Goal: Information Seeking & Learning: Learn about a topic

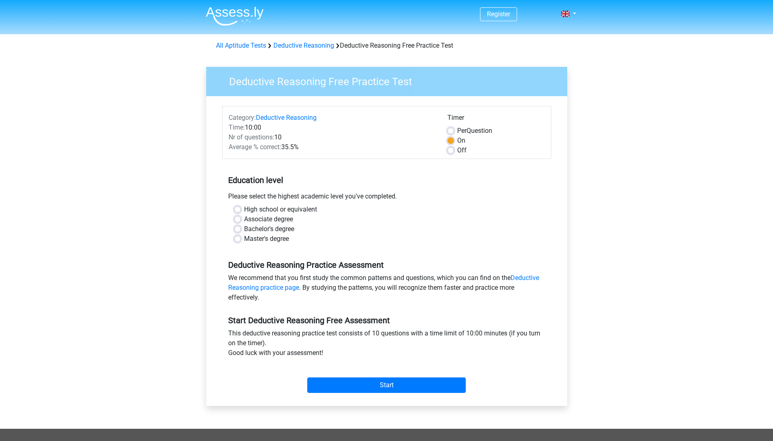
click at [283, 230] on label "Bachelor's degree" at bounding box center [269, 229] width 50 height 10
click at [241, 230] on input "Bachelor's degree" at bounding box center [237, 228] width 7 height 8
radio input "true"
click at [277, 288] on link "Deductive Reasoning practice page" at bounding box center [383, 283] width 311 height 18
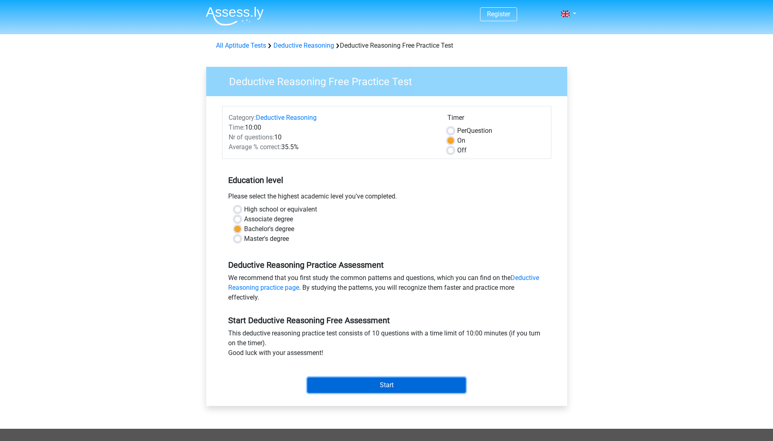
click at [387, 382] on input "Start" at bounding box center [386, 385] width 159 height 15
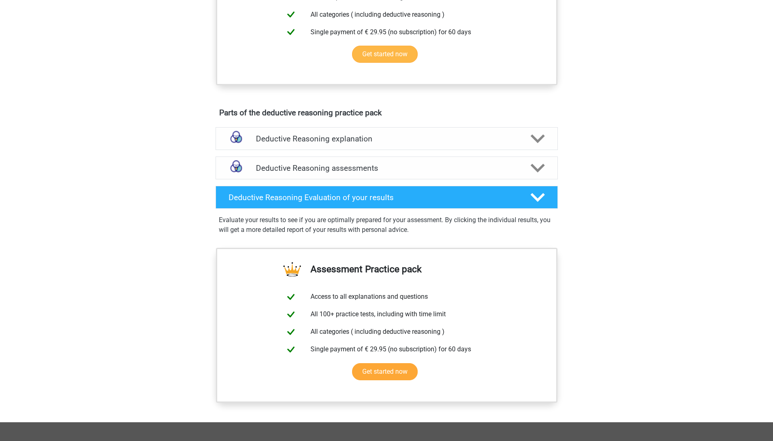
scroll to position [448, 0]
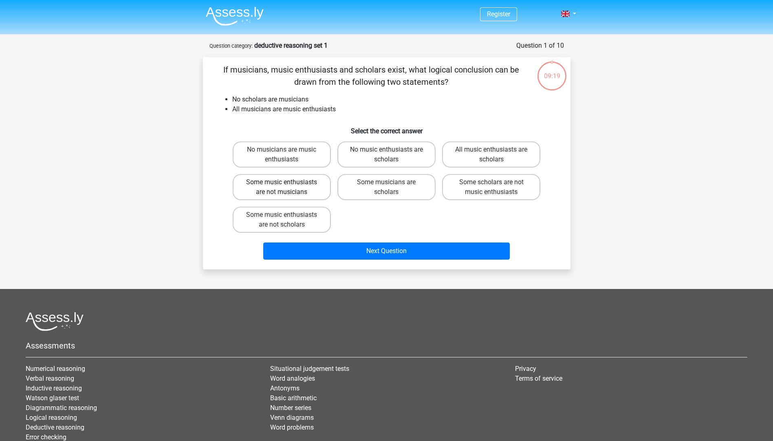
click at [316, 179] on label "Some music enthusiasts are not musicians" at bounding box center [282, 187] width 98 height 26
click at [287, 182] on input "Some music enthusiasts are not musicians" at bounding box center [284, 184] width 5 height 5
radio input "true"
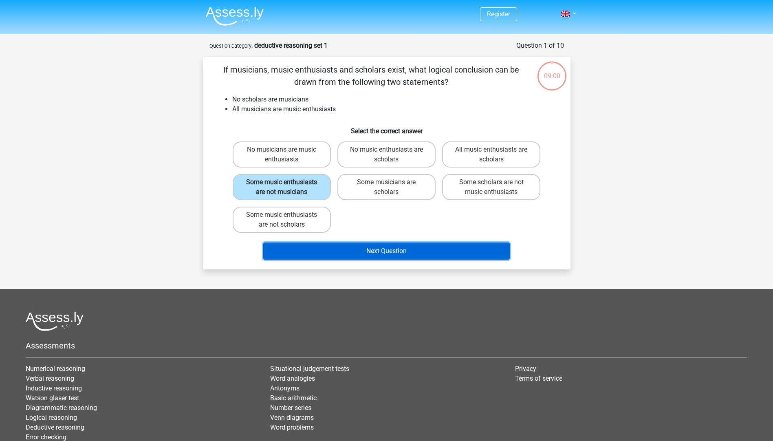
click at [342, 248] on button "Next Question" at bounding box center [386, 251] width 247 height 17
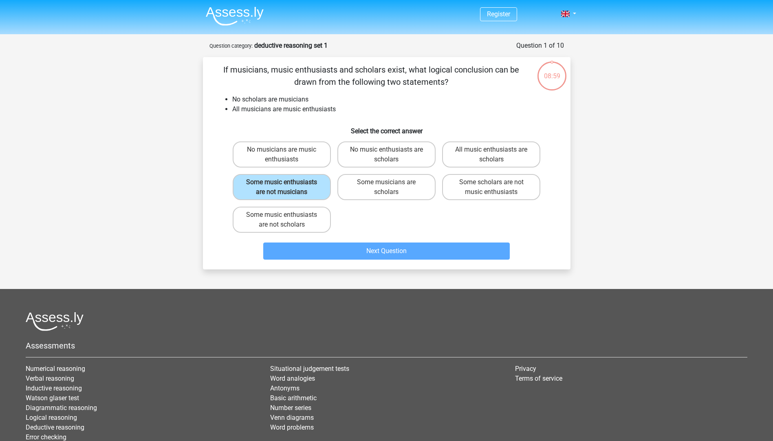
scroll to position [41, 0]
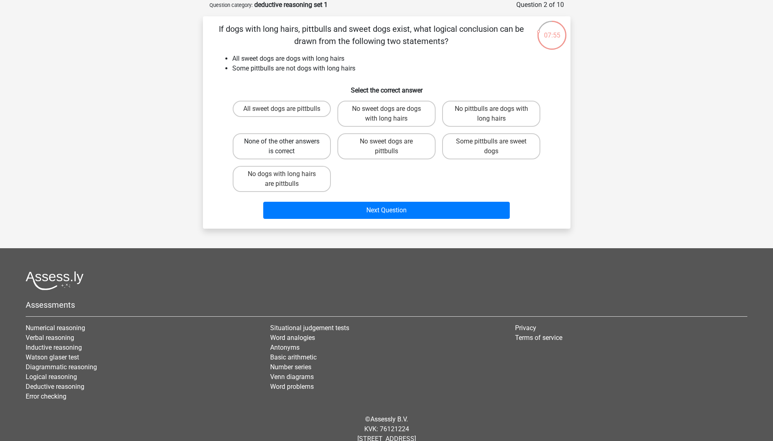
click at [299, 143] on label "None of the other answers is correct" at bounding box center [282, 146] width 98 height 26
click at [287, 143] on input "None of the other answers is correct" at bounding box center [284, 143] width 5 height 5
radio input "true"
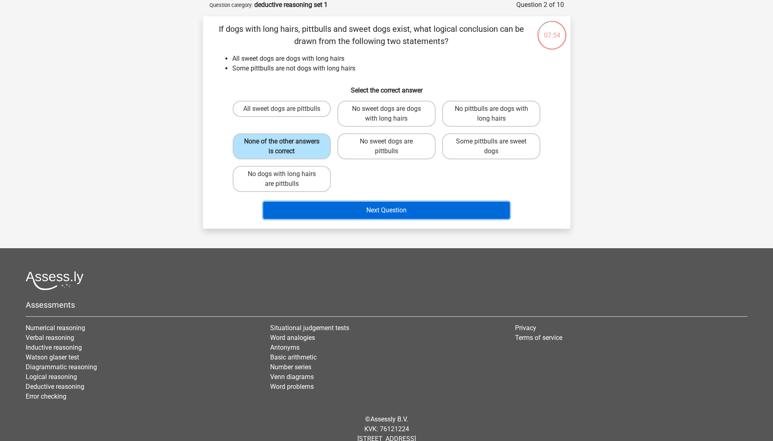
click at [349, 206] on button "Next Question" at bounding box center [386, 210] width 247 height 17
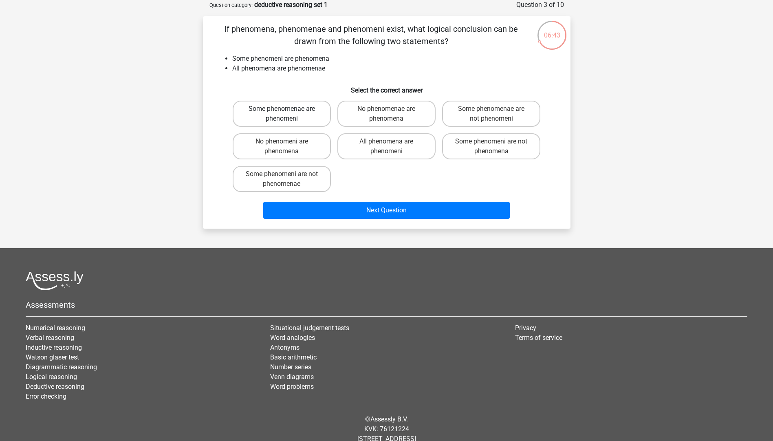
click at [309, 113] on label "Some phenomenae are phenomeni" at bounding box center [282, 114] width 98 height 26
click at [287, 113] on input "Some phenomenae are phenomeni" at bounding box center [284, 111] width 5 height 5
radio input "true"
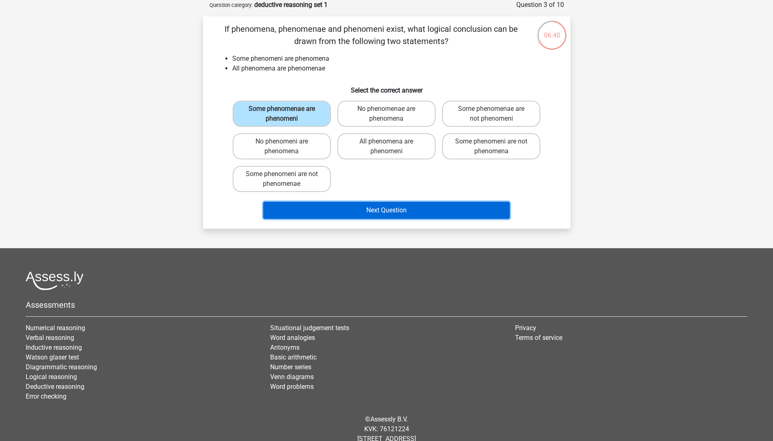
click at [363, 203] on button "Next Question" at bounding box center [386, 210] width 247 height 17
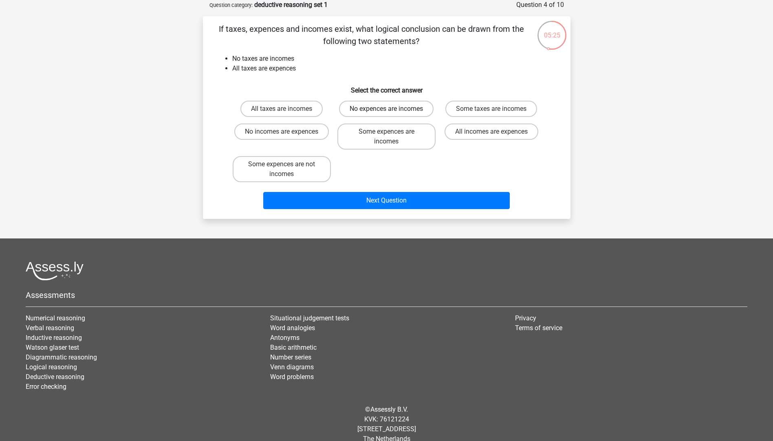
click at [374, 112] on label "No expences are incomes" at bounding box center [386, 109] width 95 height 16
click at [387, 112] on input "No expences are incomes" at bounding box center [389, 111] width 5 height 5
radio input "true"
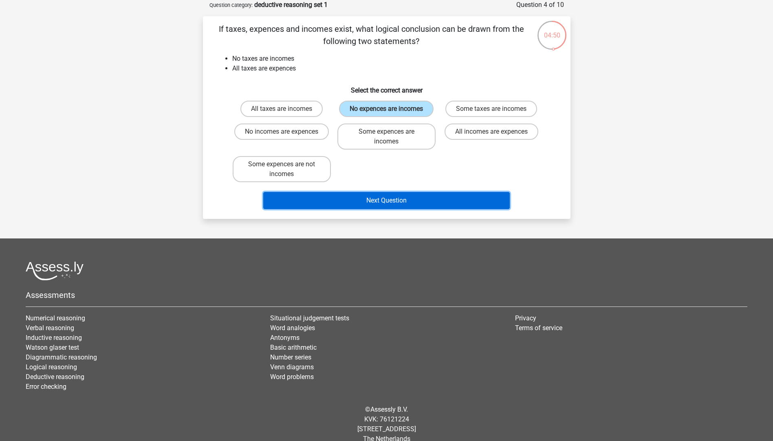
click at [365, 197] on button "Next Question" at bounding box center [386, 200] width 247 height 17
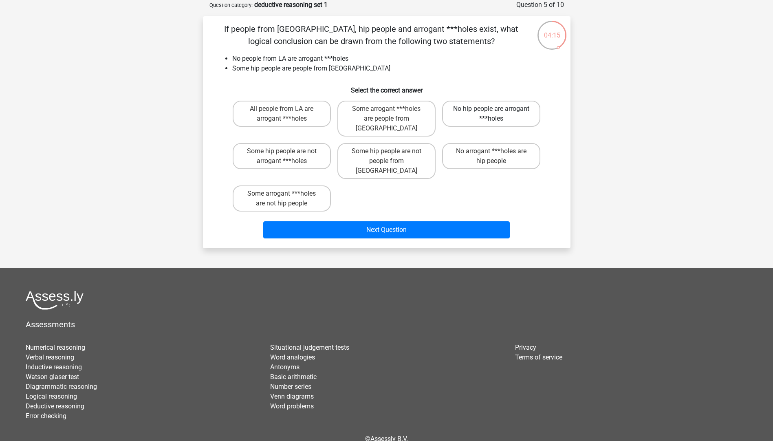
click at [508, 120] on label "No hip people are arrogant ***holes" at bounding box center [491, 114] width 98 height 26
click at [497, 114] on input "No hip people are arrogant ***holes" at bounding box center [494, 111] width 5 height 5
radio input "true"
click at [407, 146] on label "Some hip people are not people from [GEOGRAPHIC_DATA]" at bounding box center [387, 161] width 98 height 36
click at [392, 151] on input "Some hip people are not people from [GEOGRAPHIC_DATA]" at bounding box center [389, 153] width 5 height 5
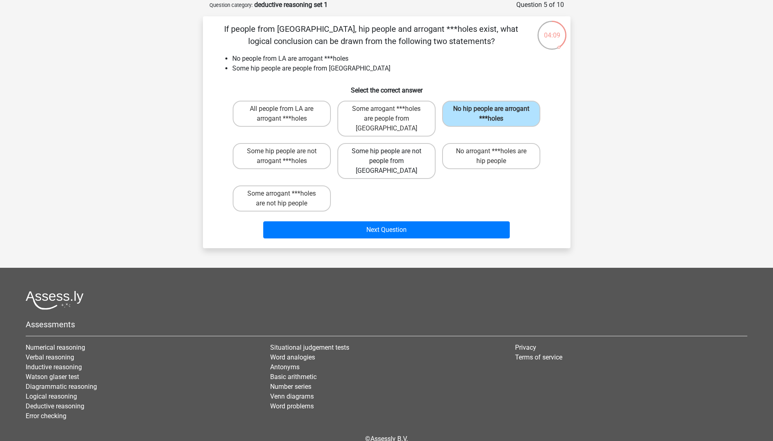
radio input "true"
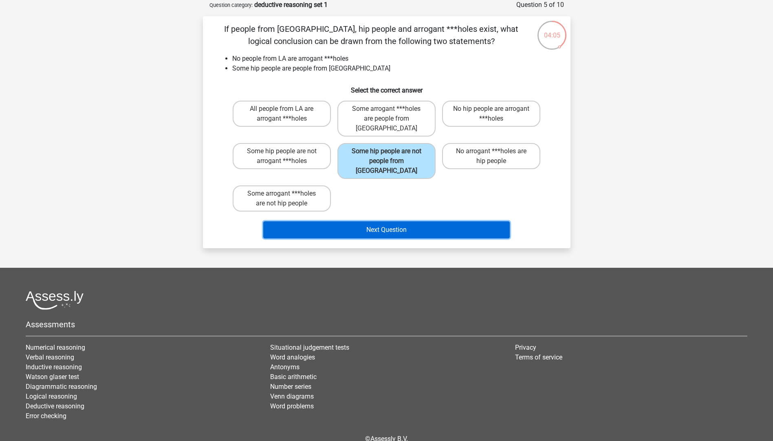
click at [393, 221] on button "Next Question" at bounding box center [386, 229] width 247 height 17
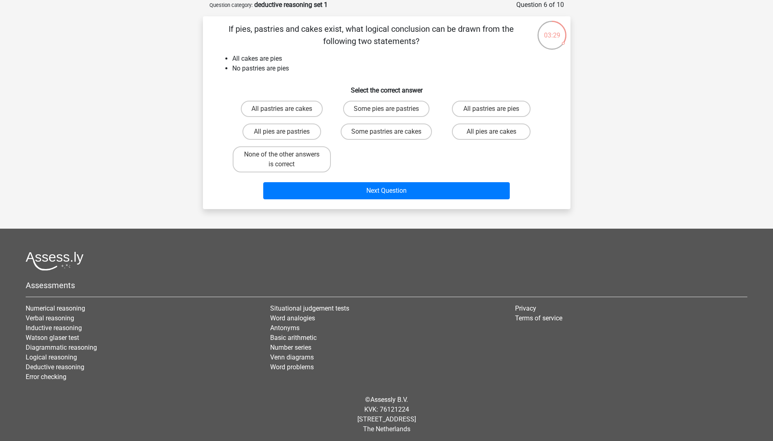
drag, startPoint x: 295, startPoint y: 153, endPoint x: 316, endPoint y: 177, distance: 31.2
click at [295, 154] on label "None of the other answers is correct" at bounding box center [282, 159] width 98 height 26
click at [287, 155] on input "None of the other answers is correct" at bounding box center [284, 157] width 5 height 5
radio input "true"
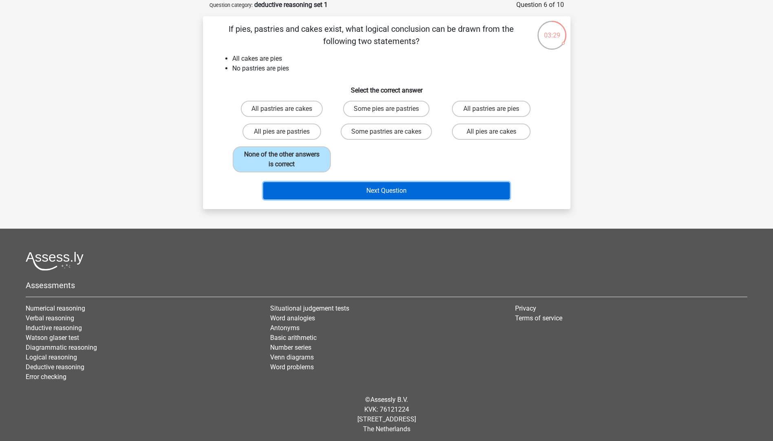
click at [363, 186] on button "Next Question" at bounding box center [386, 190] width 247 height 17
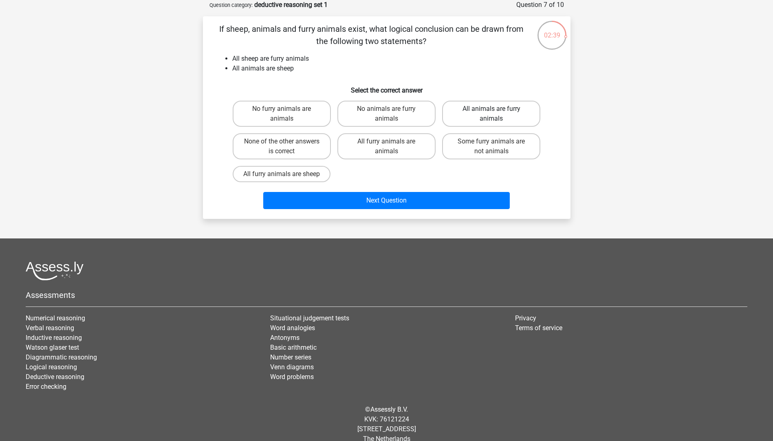
click at [486, 121] on label "All animals are furry animals" at bounding box center [491, 114] width 98 height 26
click at [492, 114] on input "All animals are furry animals" at bounding box center [494, 111] width 5 height 5
radio input "true"
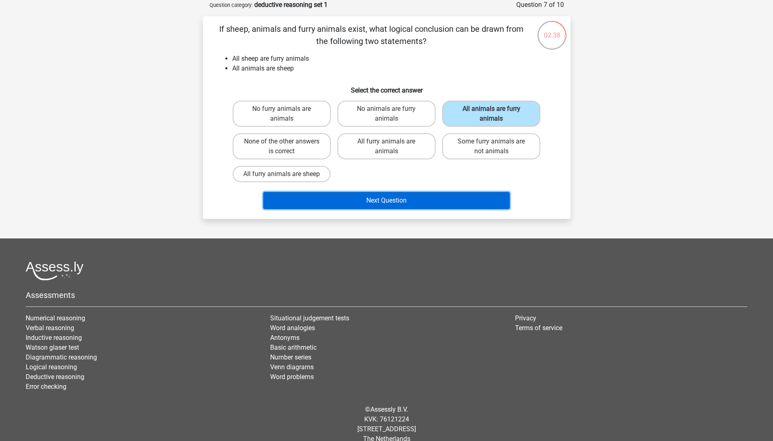
click at [466, 196] on button "Next Question" at bounding box center [386, 200] width 247 height 17
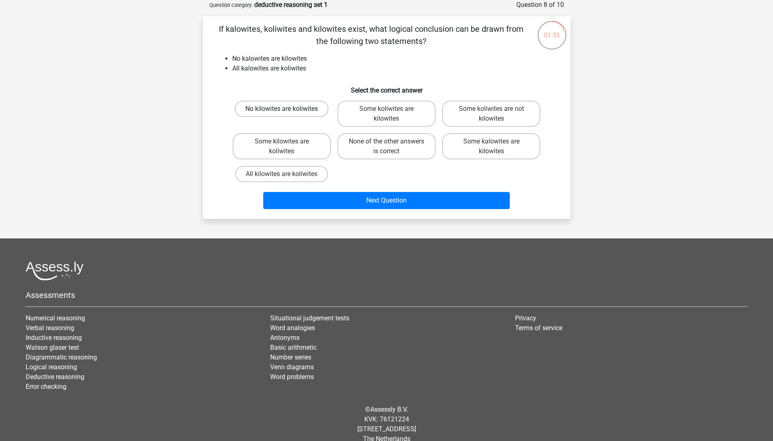
click at [318, 113] on label "No kilowites are koliwites" at bounding box center [282, 109] width 94 height 16
click at [287, 113] on input "No kilowites are koliwites" at bounding box center [284, 111] width 5 height 5
radio input "true"
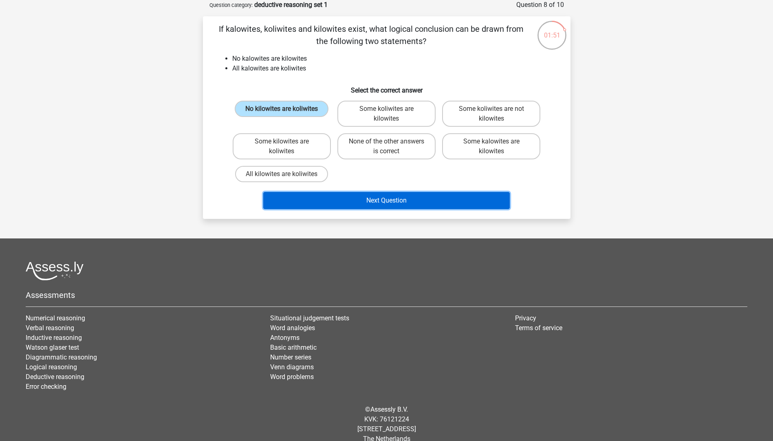
click at [351, 196] on button "Next Question" at bounding box center [386, 200] width 247 height 17
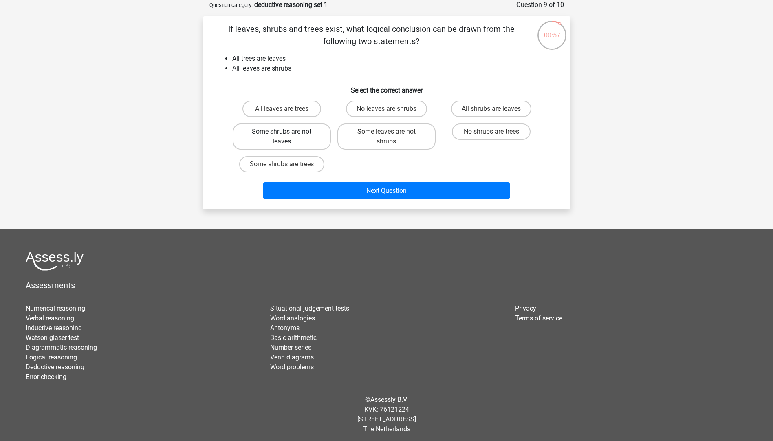
click at [315, 142] on label "Some shrubs are not leaves" at bounding box center [282, 137] width 98 height 26
click at [287, 137] on input "Some shrubs are not leaves" at bounding box center [284, 134] width 5 height 5
radio input "true"
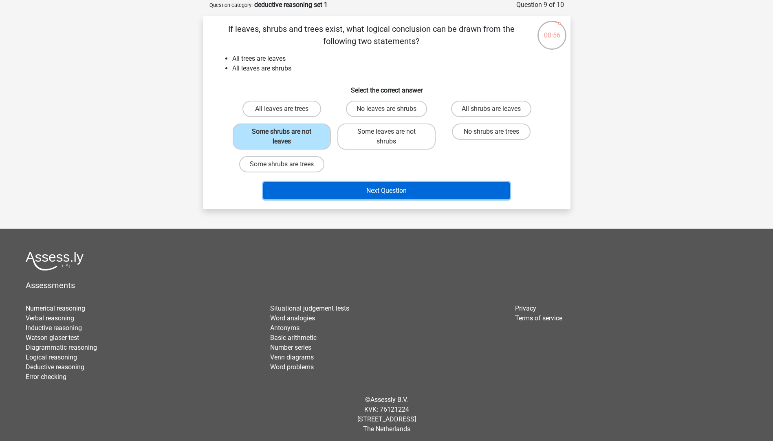
click at [370, 190] on button "Next Question" at bounding box center [386, 190] width 247 height 17
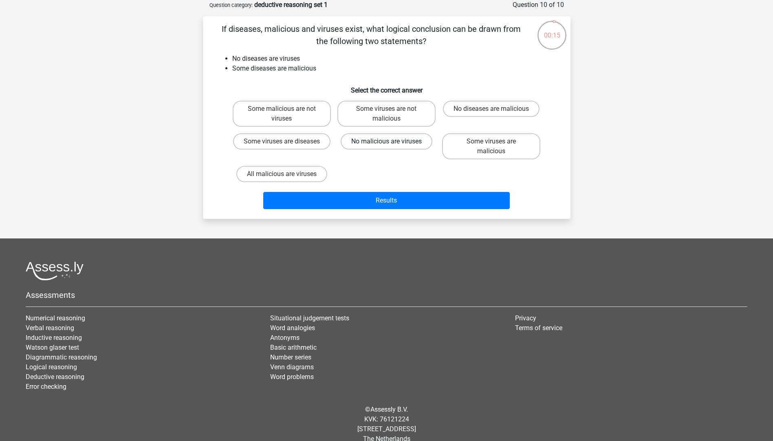
drag, startPoint x: 375, startPoint y: 144, endPoint x: 418, endPoint y: 136, distance: 44.2
click at [400, 138] on label "No malicious are viruses" at bounding box center [387, 141] width 92 height 16
click at [392, 141] on input "No malicious are viruses" at bounding box center [389, 143] width 5 height 5
radio input "true"
click at [455, 142] on label "Some viruses are malicious" at bounding box center [491, 146] width 98 height 26
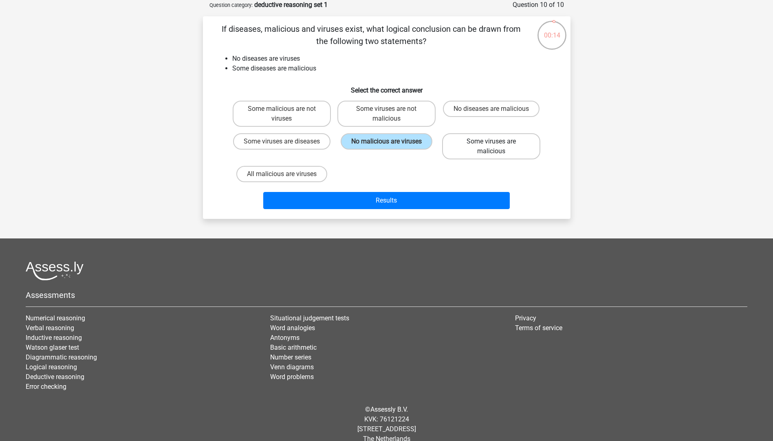
click at [492, 142] on input "Some viruses are malicious" at bounding box center [494, 143] width 5 height 5
radio input "true"
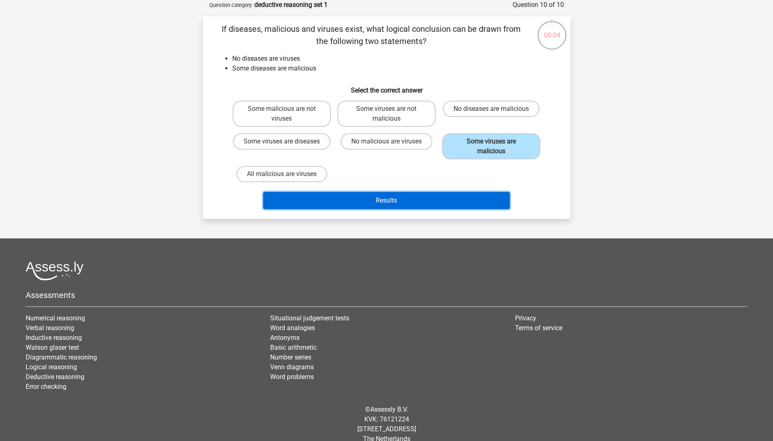
click at [442, 197] on button "Results" at bounding box center [386, 200] width 247 height 17
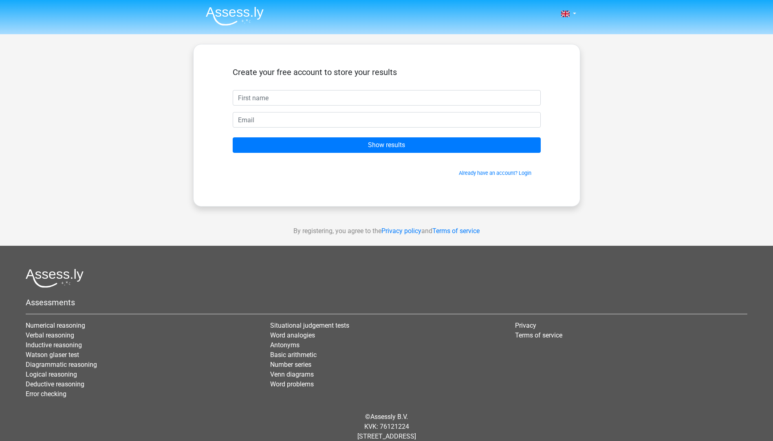
click at [258, 92] on input "text" at bounding box center [387, 97] width 308 height 15
type input "corr"
type input "g.corrisa@yahoo.com"
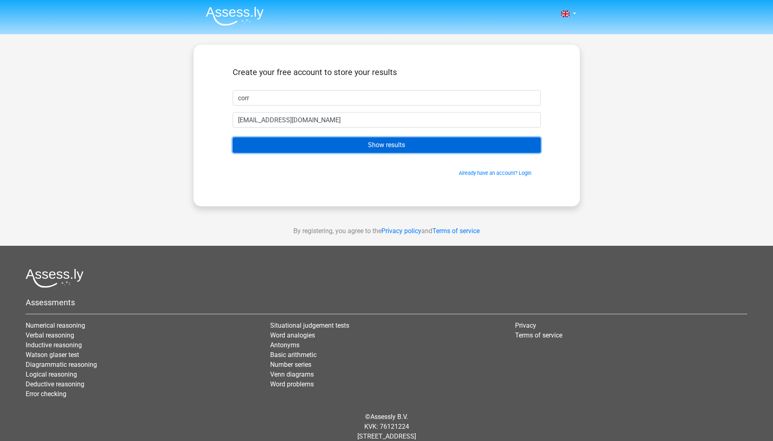
click at [320, 143] on input "Show results" at bounding box center [387, 144] width 308 height 15
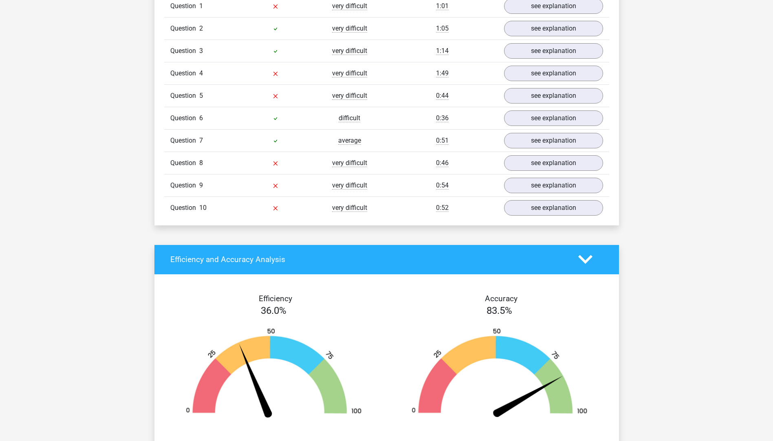
scroll to position [612, 0]
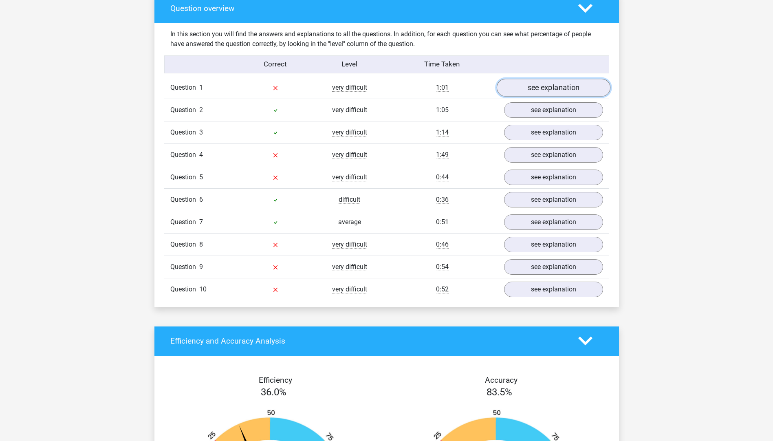
click at [537, 85] on link "see explanation" at bounding box center [554, 88] width 114 height 18
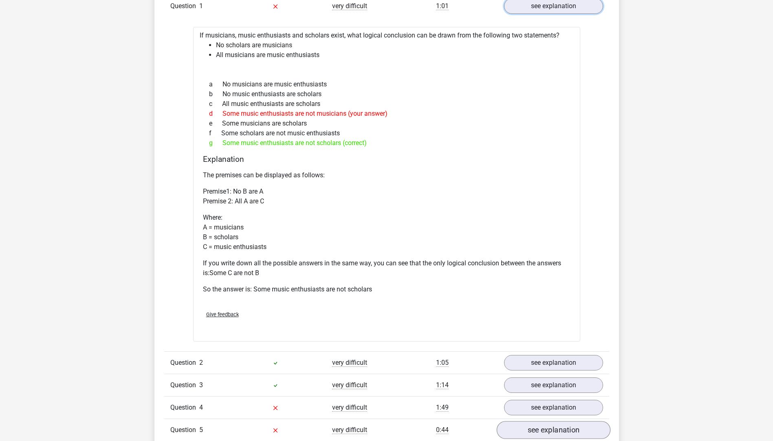
scroll to position [734, 0]
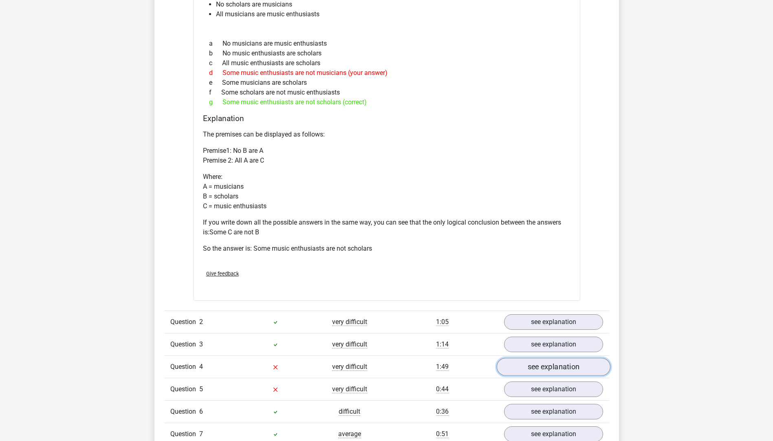
click at [565, 371] on link "see explanation" at bounding box center [554, 367] width 114 height 18
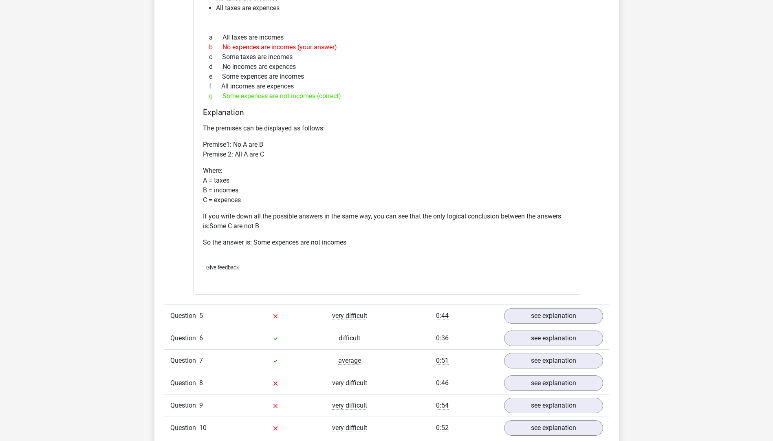
scroll to position [1264, 0]
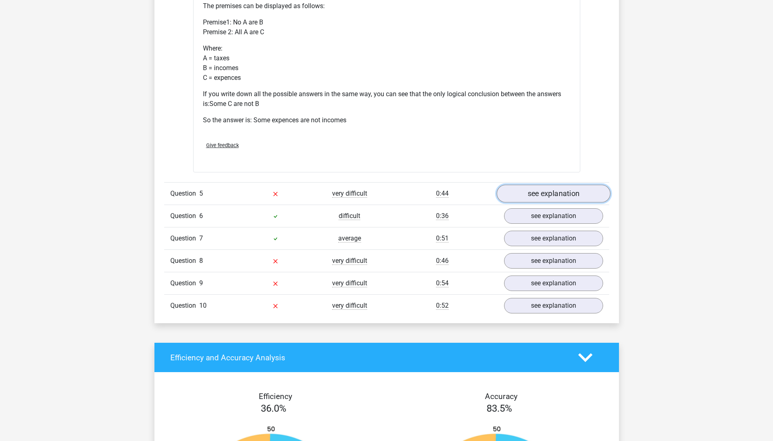
click at [563, 193] on link "see explanation" at bounding box center [554, 194] width 114 height 18
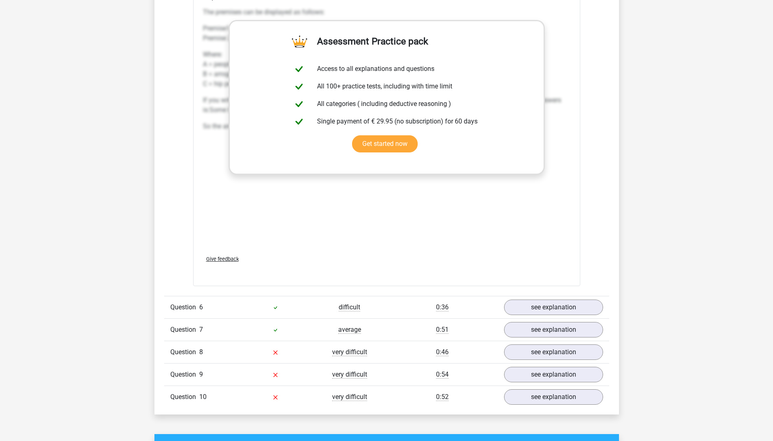
scroll to position [1672, 0]
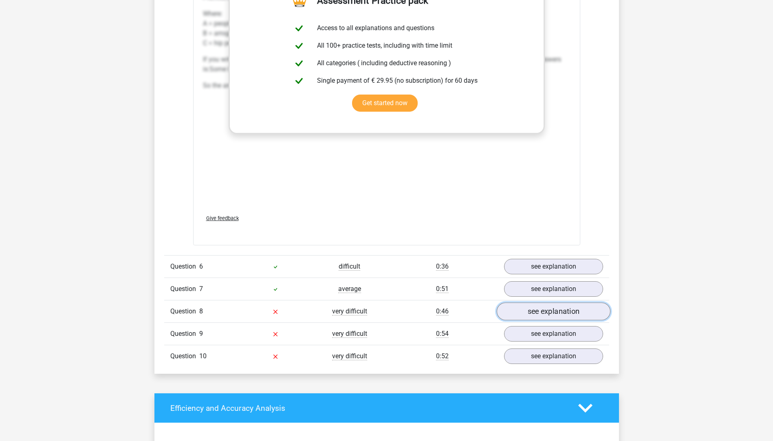
click at [527, 318] on link "see explanation" at bounding box center [554, 312] width 114 height 18
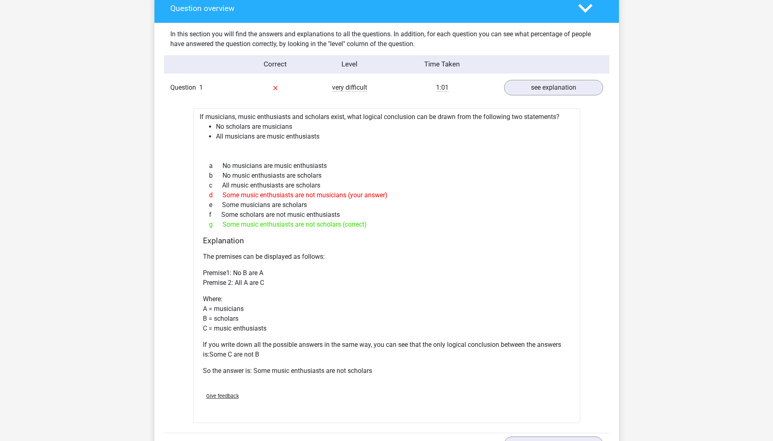
scroll to position [693, 0]
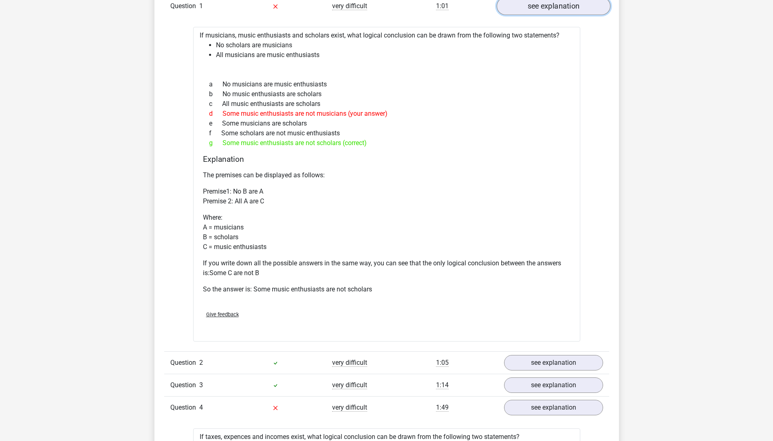
click at [562, 7] on link "see explanation" at bounding box center [554, 6] width 114 height 18
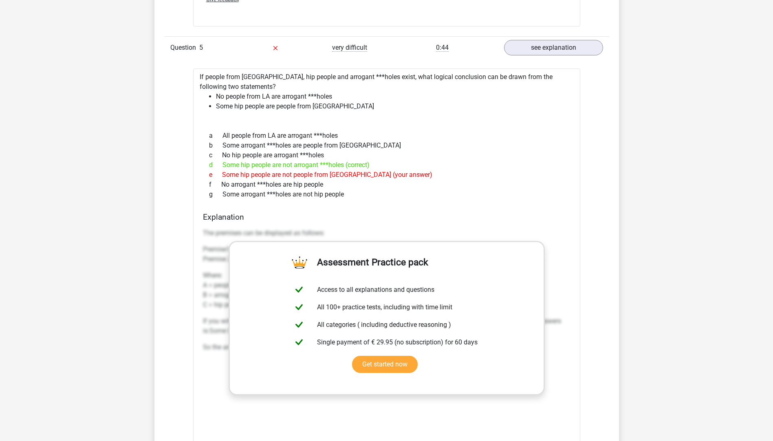
scroll to position [912, 0]
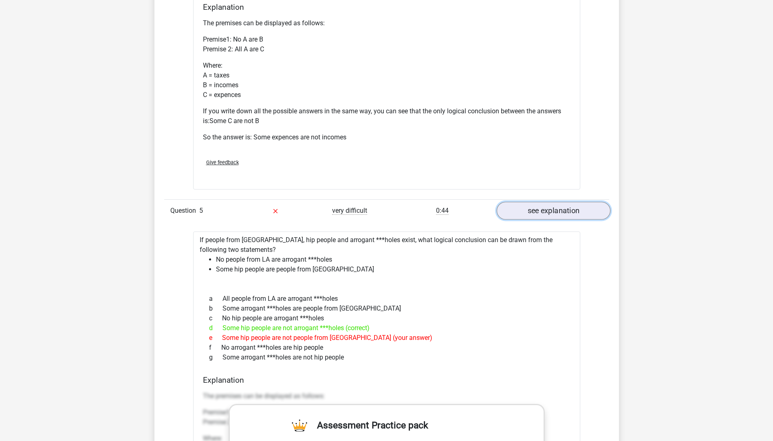
click at [531, 209] on link "see explanation" at bounding box center [554, 211] width 114 height 18
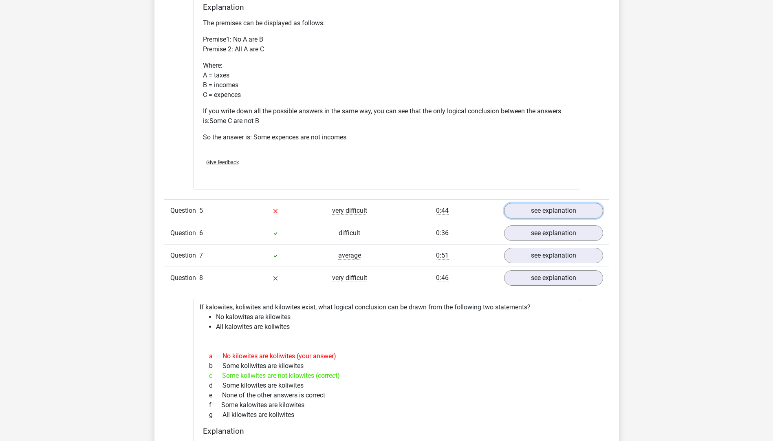
scroll to position [1035, 0]
